Goal: Find specific page/section: Find specific page/section

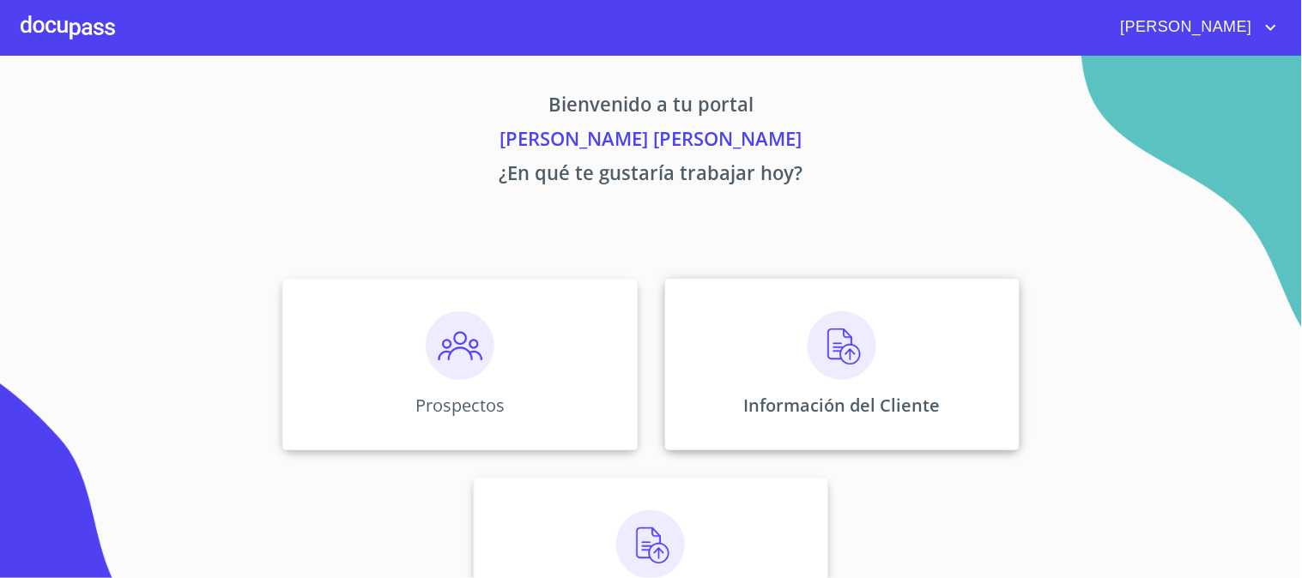
click at [862, 342] on img at bounding box center [841, 345] width 69 height 69
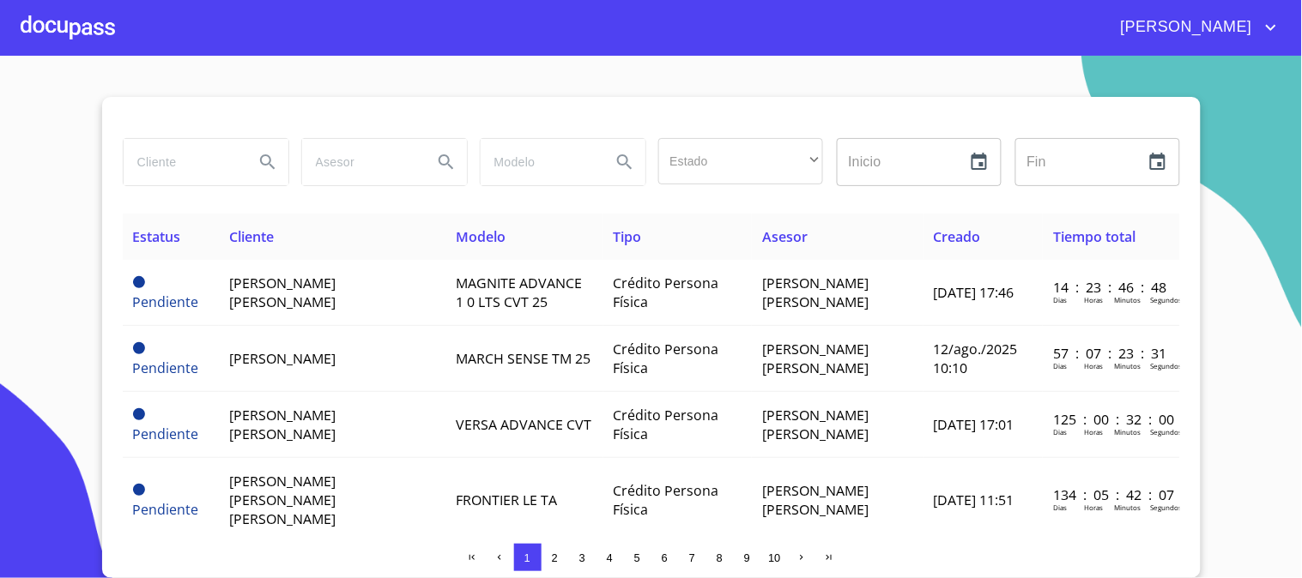
click at [211, 169] on input "search" at bounding box center [182, 162] width 117 height 46
type input "J"
type input "[PERSON_NAME]"
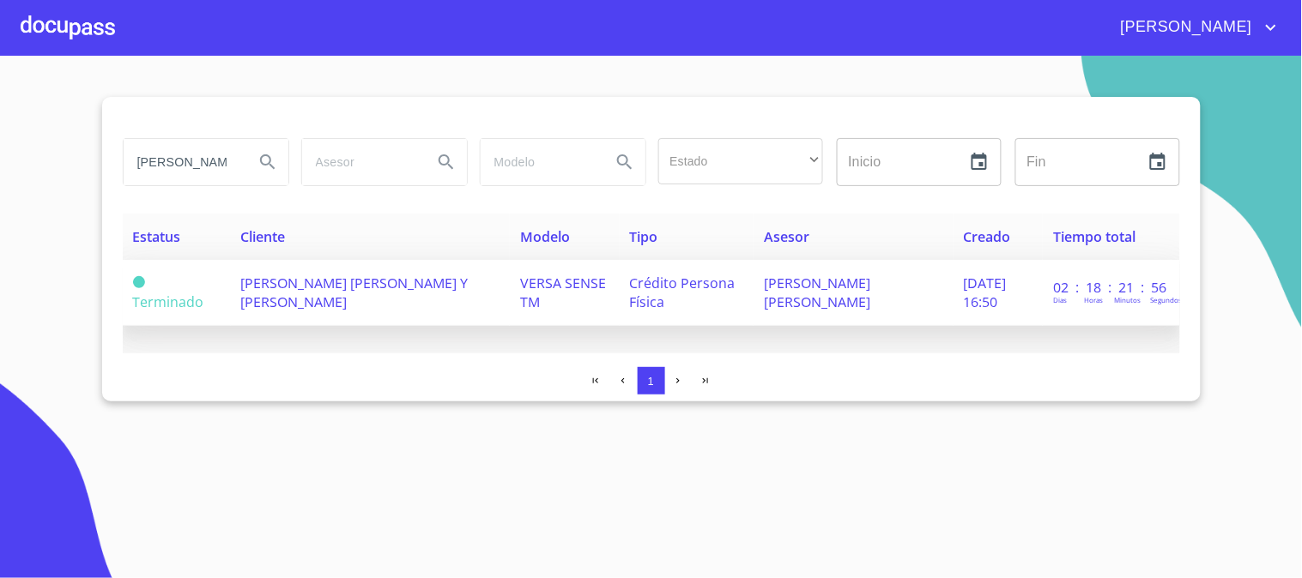
click at [510, 311] on td "VERSA SENSE TM" at bounding box center [565, 293] width 110 height 66
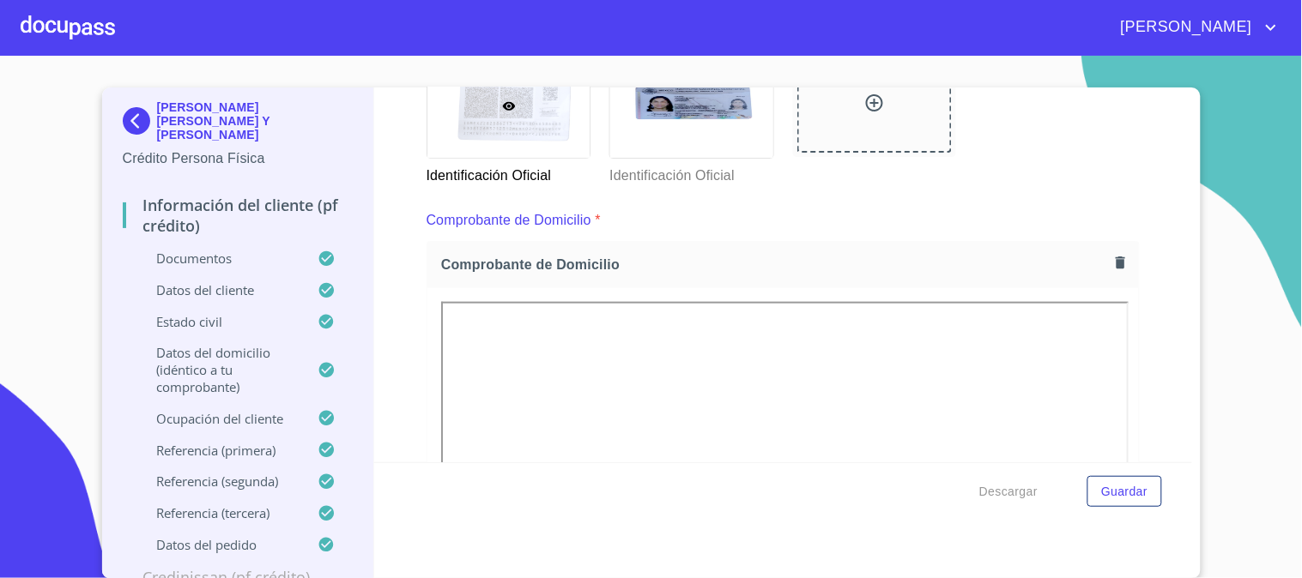
scroll to position [476, 0]
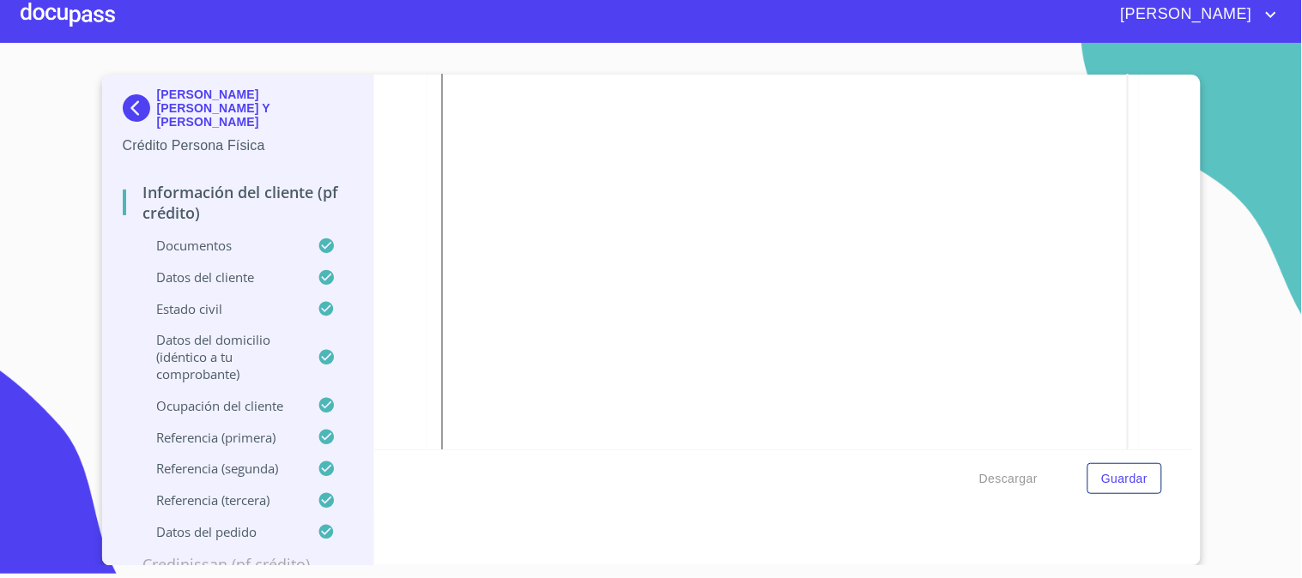
scroll to position [667, 0]
click at [658, 555] on div "Información del cliente (PF crédito) Documentos Documento de identificación.   …" at bounding box center [783, 321] width 818 height 492
